Goal: Task Accomplishment & Management: Manage account settings

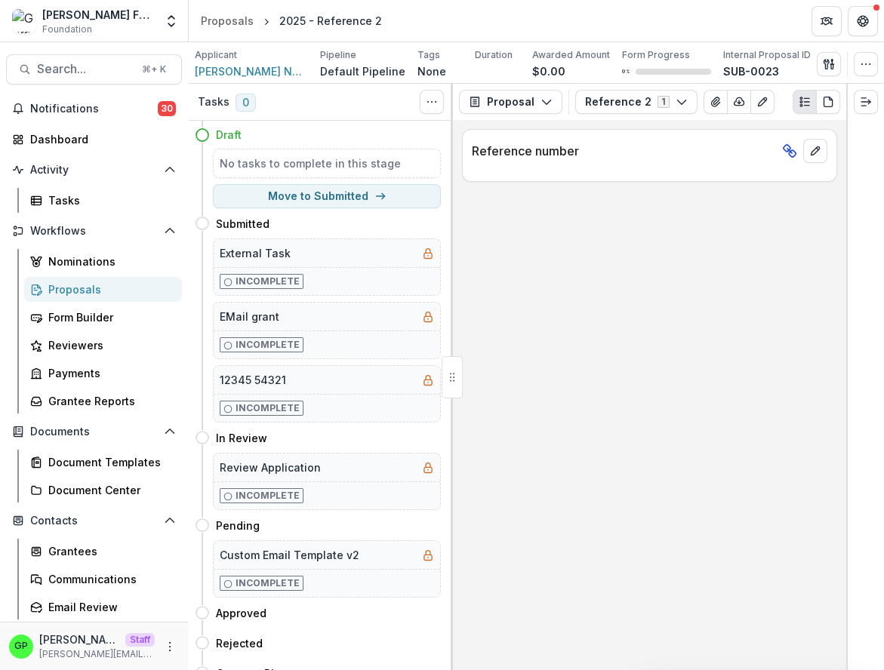
click at [75, 285] on div "Proposals" at bounding box center [109, 289] width 122 height 16
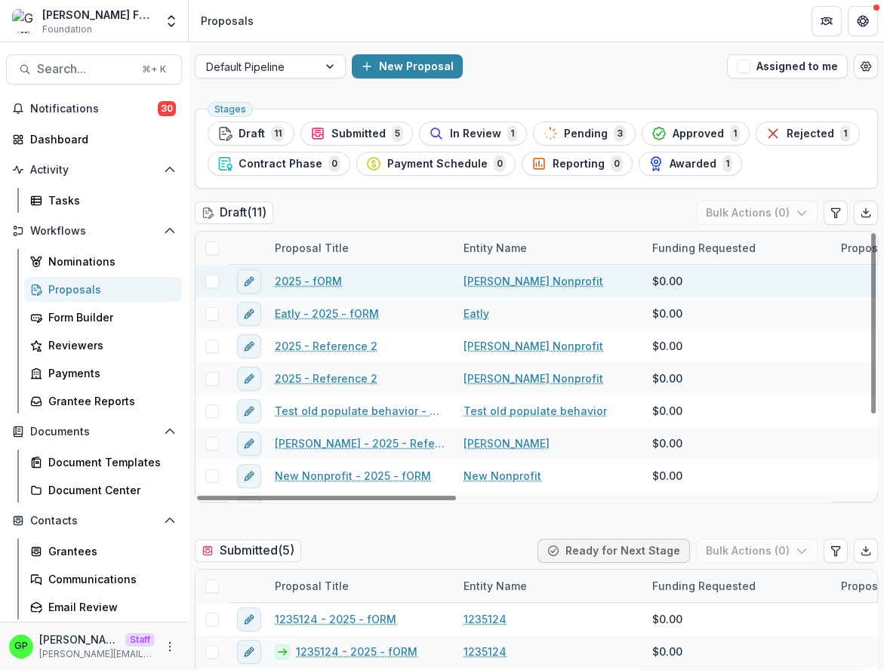
click at [219, 278] on div at bounding box center [211, 282] width 32 height 14
click at [211, 287] on div at bounding box center [211, 281] width 32 height 32
click at [210, 286] on span at bounding box center [212, 282] width 14 height 14
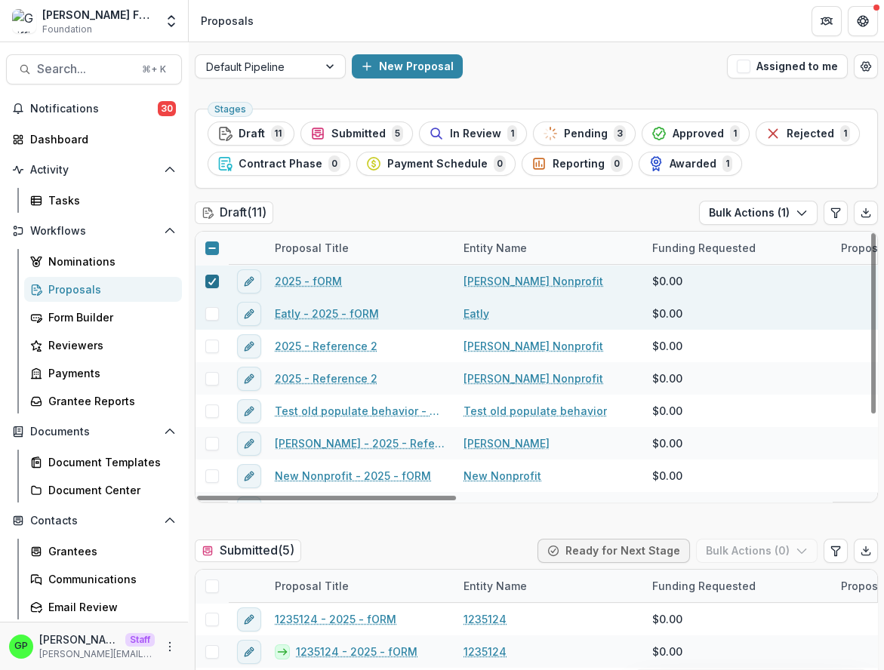
click at [210, 314] on span at bounding box center [212, 314] width 14 height 14
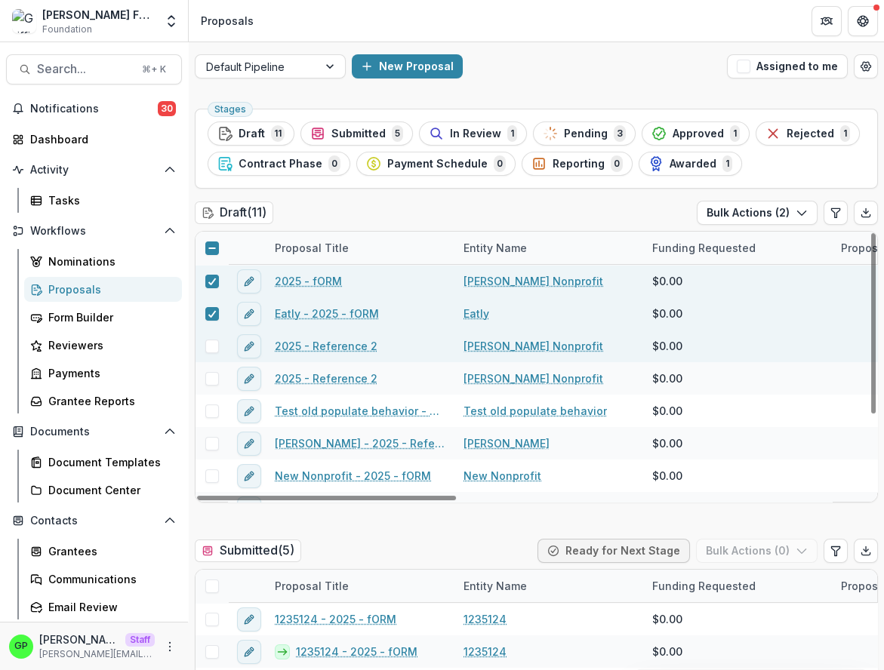
click at [210, 343] on span at bounding box center [212, 347] width 14 height 14
click at [771, 221] on button "Bulk Actions ( 3 )" at bounding box center [757, 213] width 121 height 24
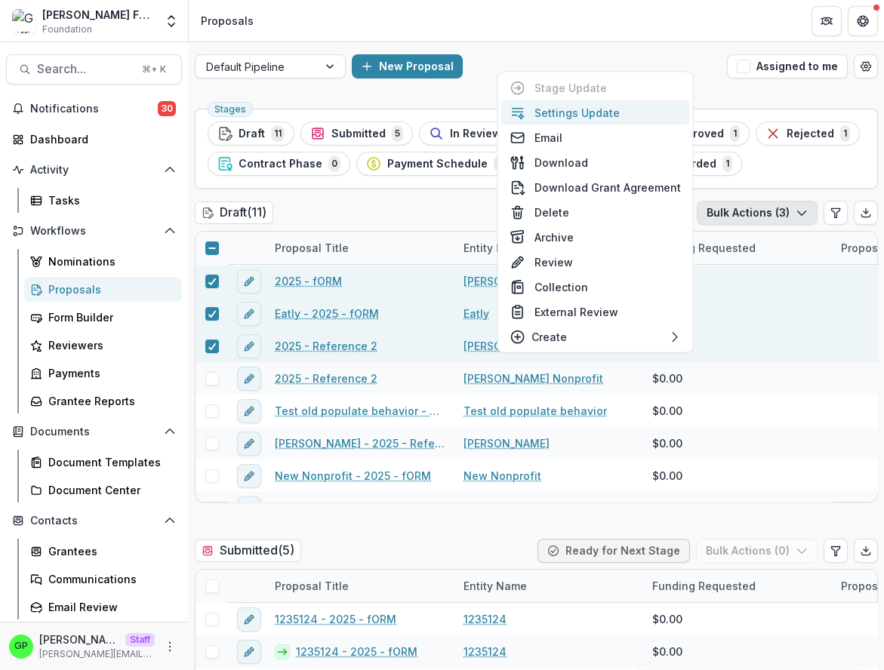
click at [564, 115] on button "Settings Update" at bounding box center [595, 112] width 189 height 25
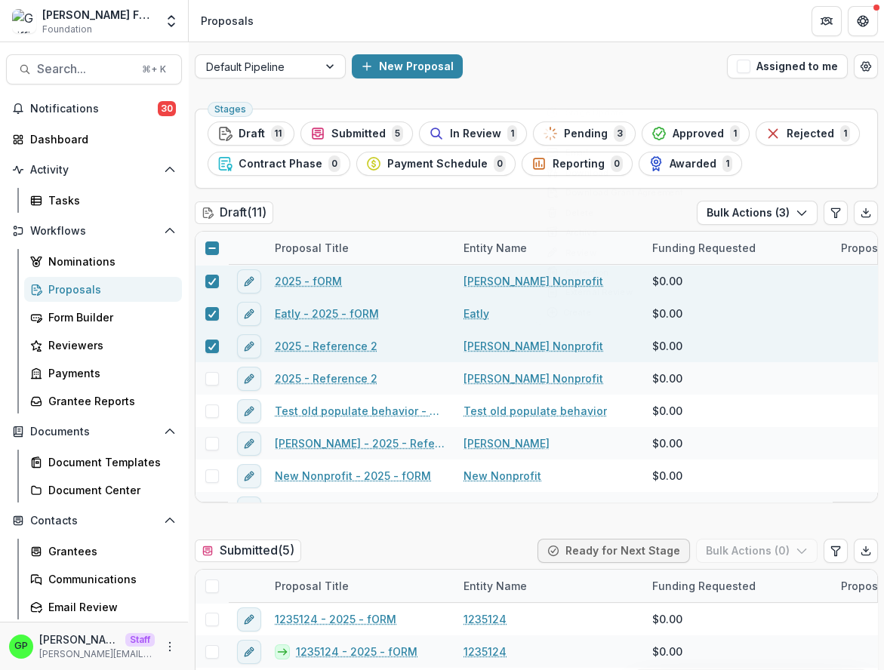
type input "**"
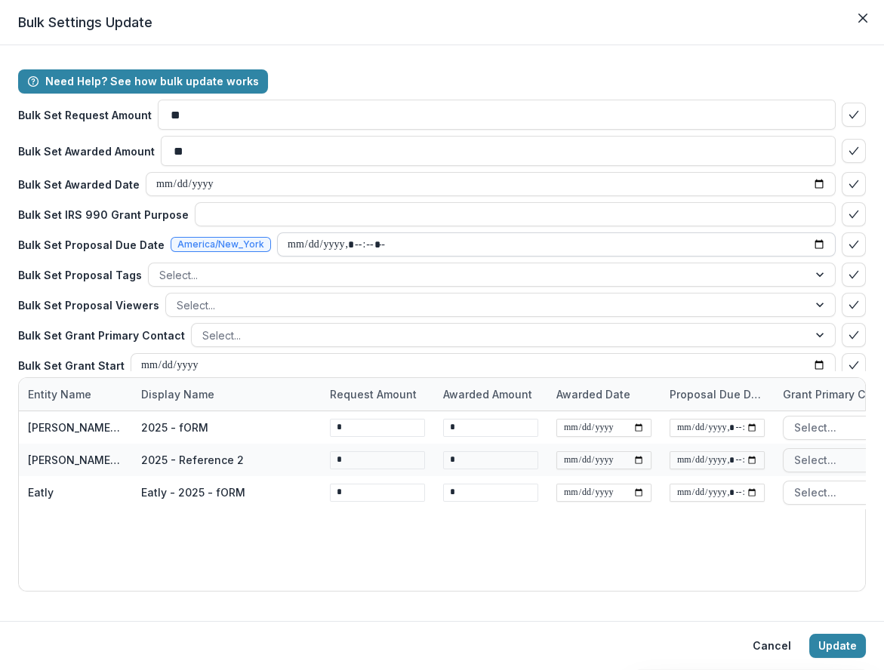
click at [286, 245] on input "datetime-local" at bounding box center [556, 244] width 558 height 24
type input "**********"
click at [835, 646] on button "Update" at bounding box center [837, 646] width 57 height 24
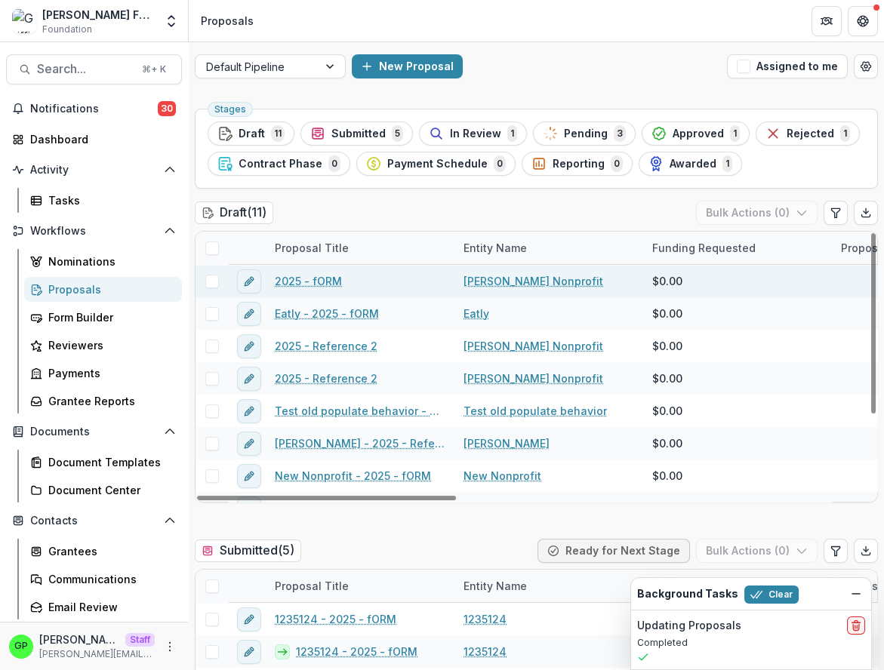
click at [208, 281] on span at bounding box center [212, 282] width 14 height 14
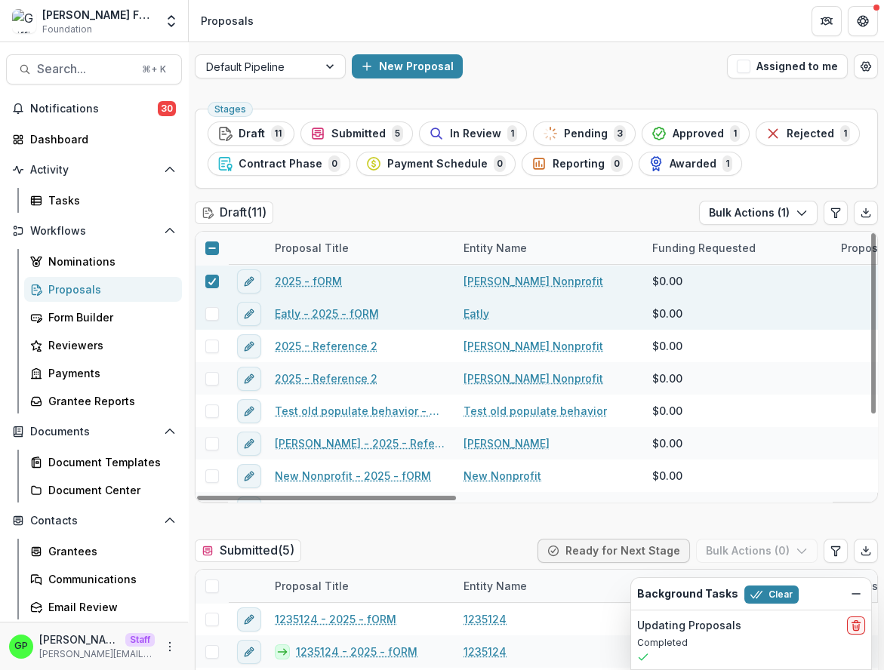
click at [208, 318] on span at bounding box center [212, 314] width 14 height 14
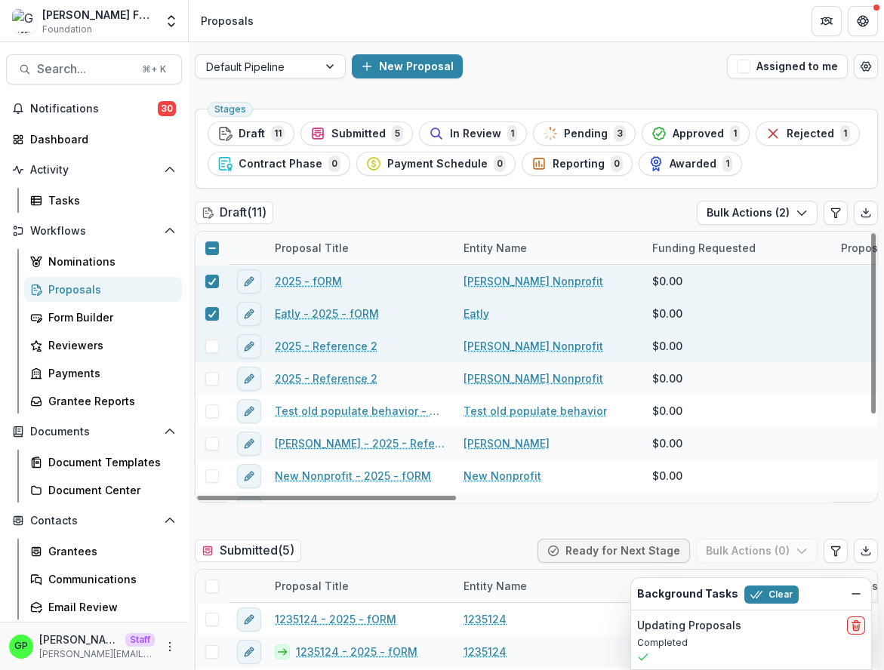
click at [208, 351] on span at bounding box center [212, 347] width 14 height 14
